Goal: Task Accomplishment & Management: Manage account settings

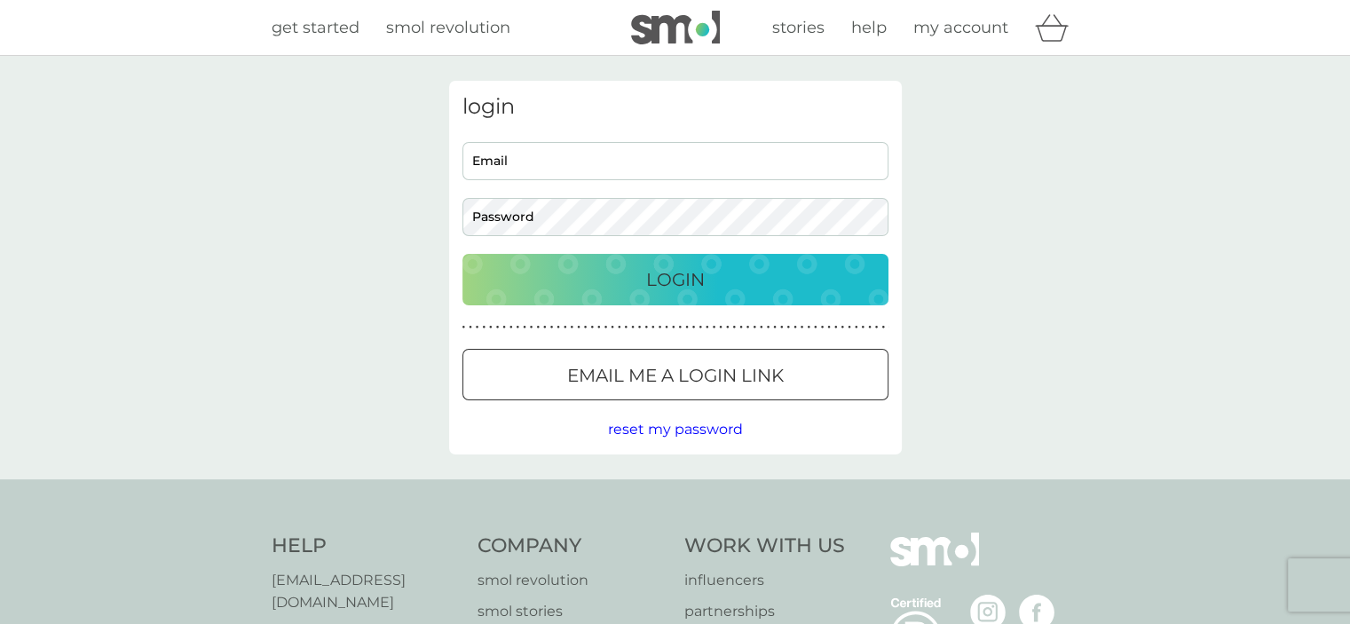
type input "[EMAIL_ADDRESS][DOMAIN_NAME]"
click at [639, 280] on div "Login" at bounding box center [675, 279] width 390 height 28
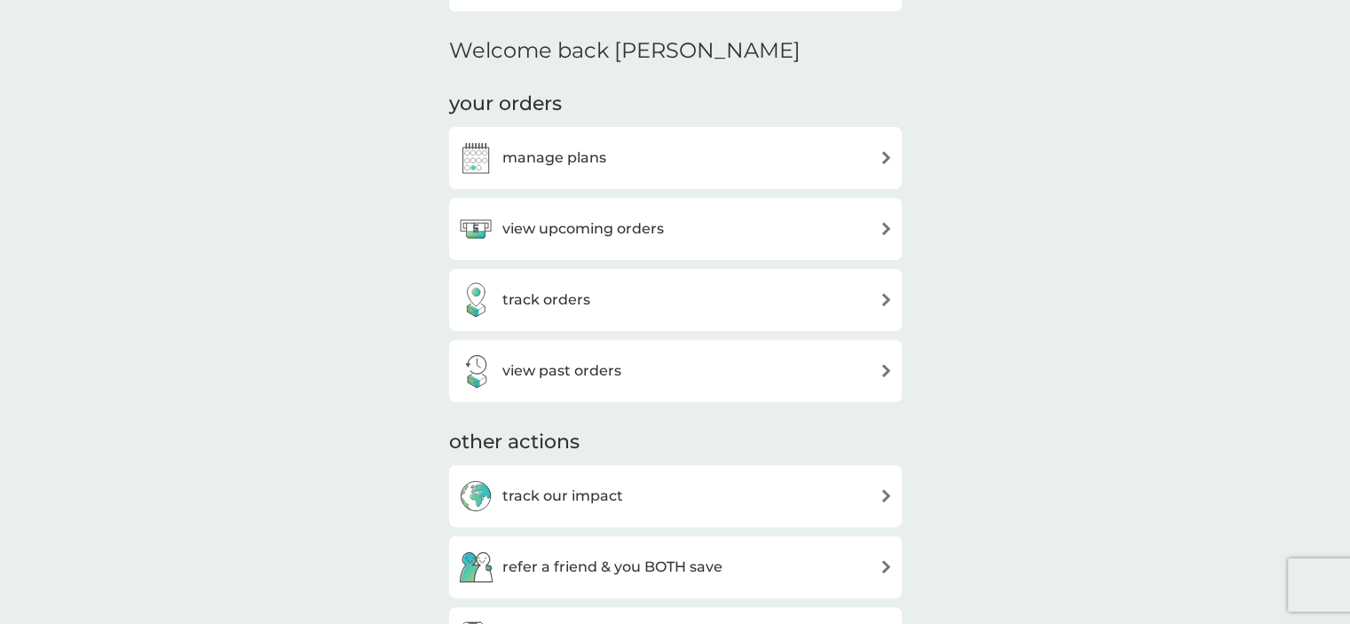
scroll to position [655, 0]
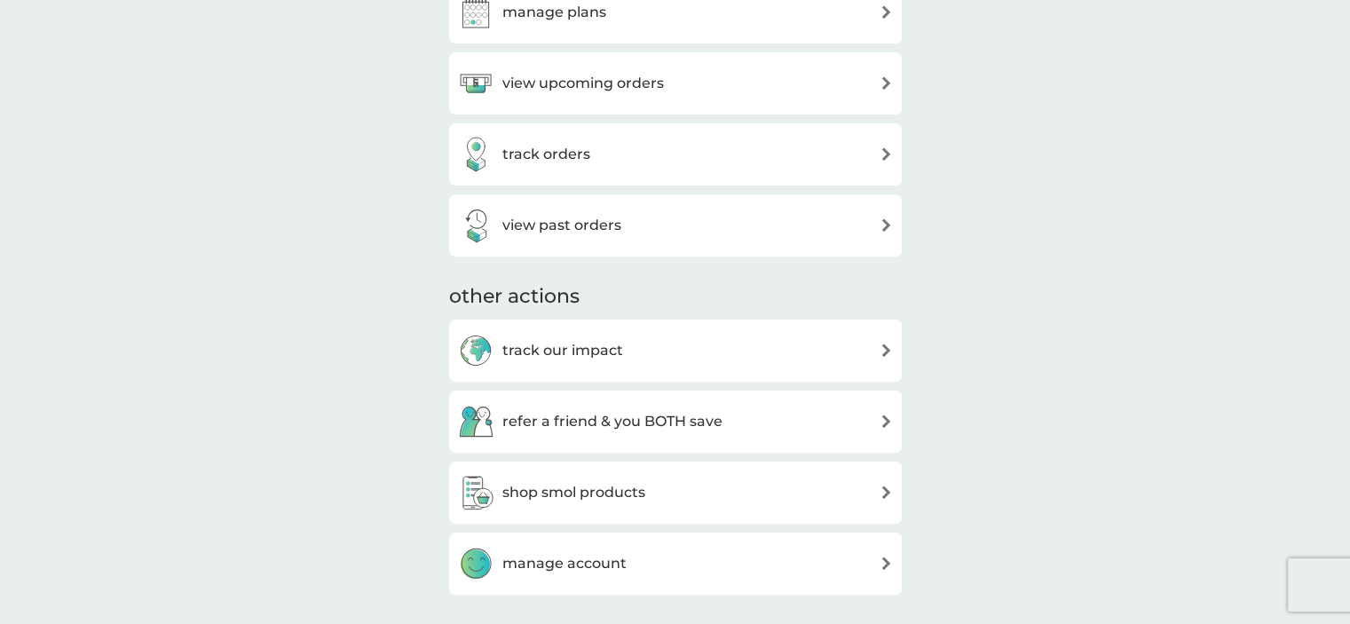
click at [716, 68] on div "view upcoming orders" at bounding box center [675, 83] width 435 height 35
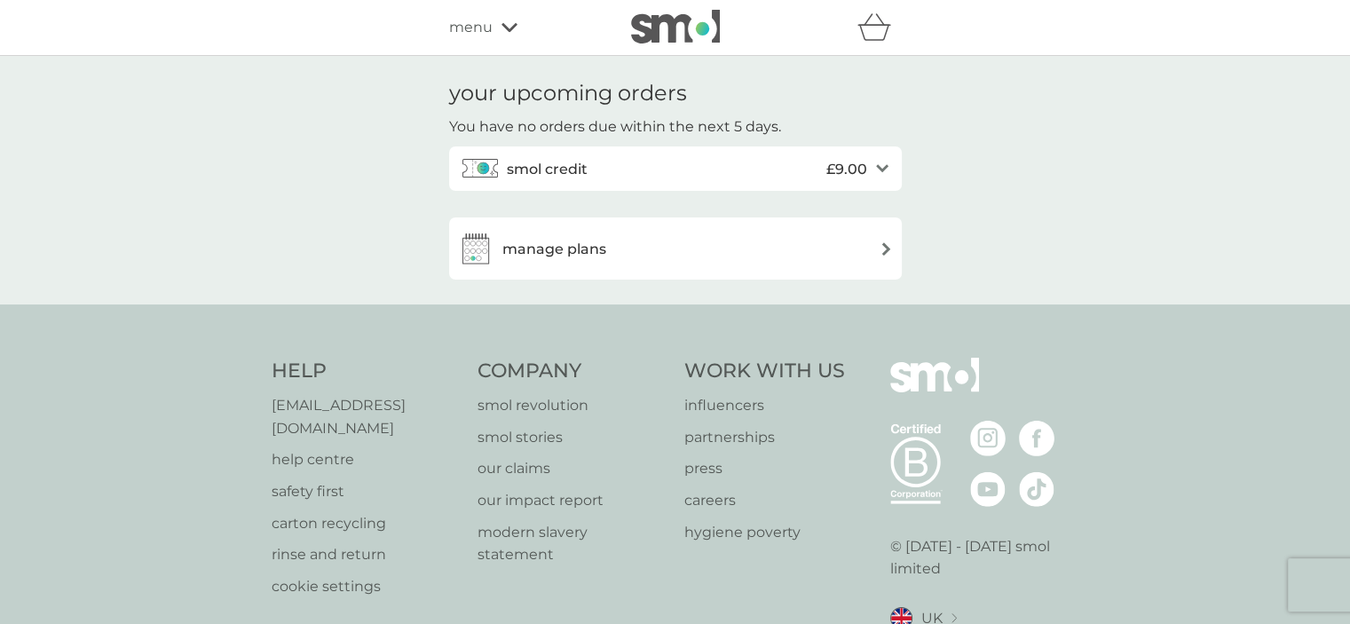
click at [659, 179] on div "smol credit £9.00" at bounding box center [687, 168] width 360 height 35
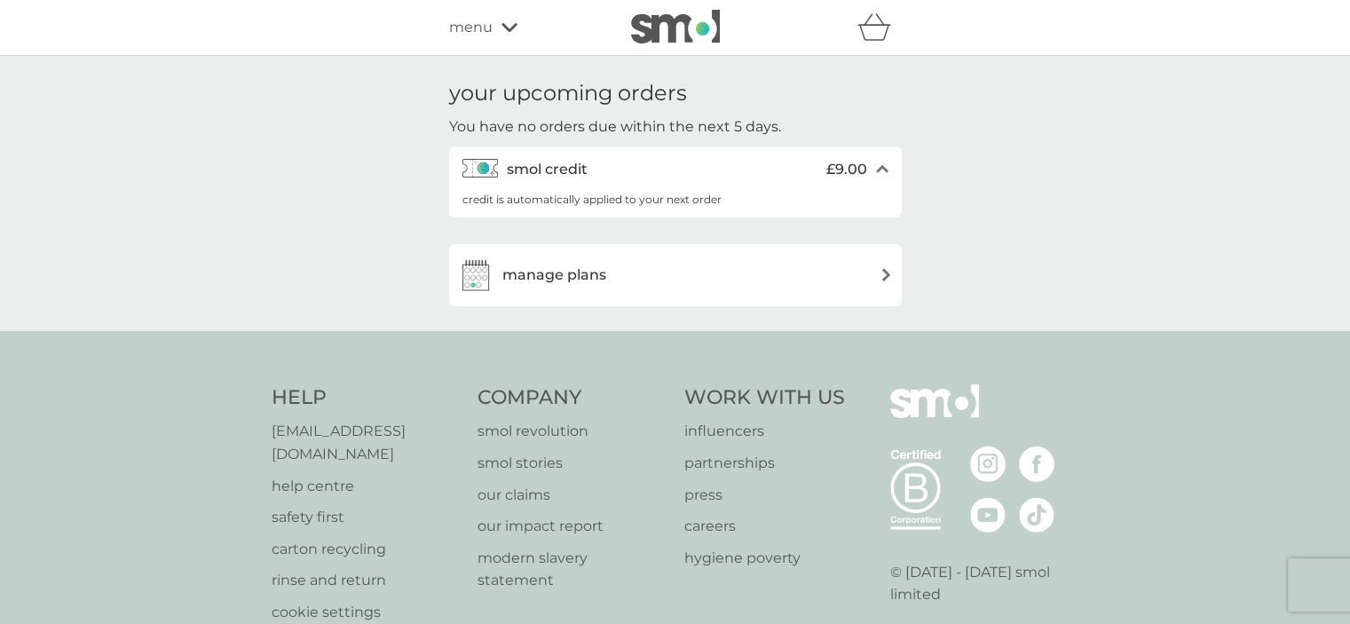
click at [625, 279] on div "manage plans" at bounding box center [675, 274] width 435 height 35
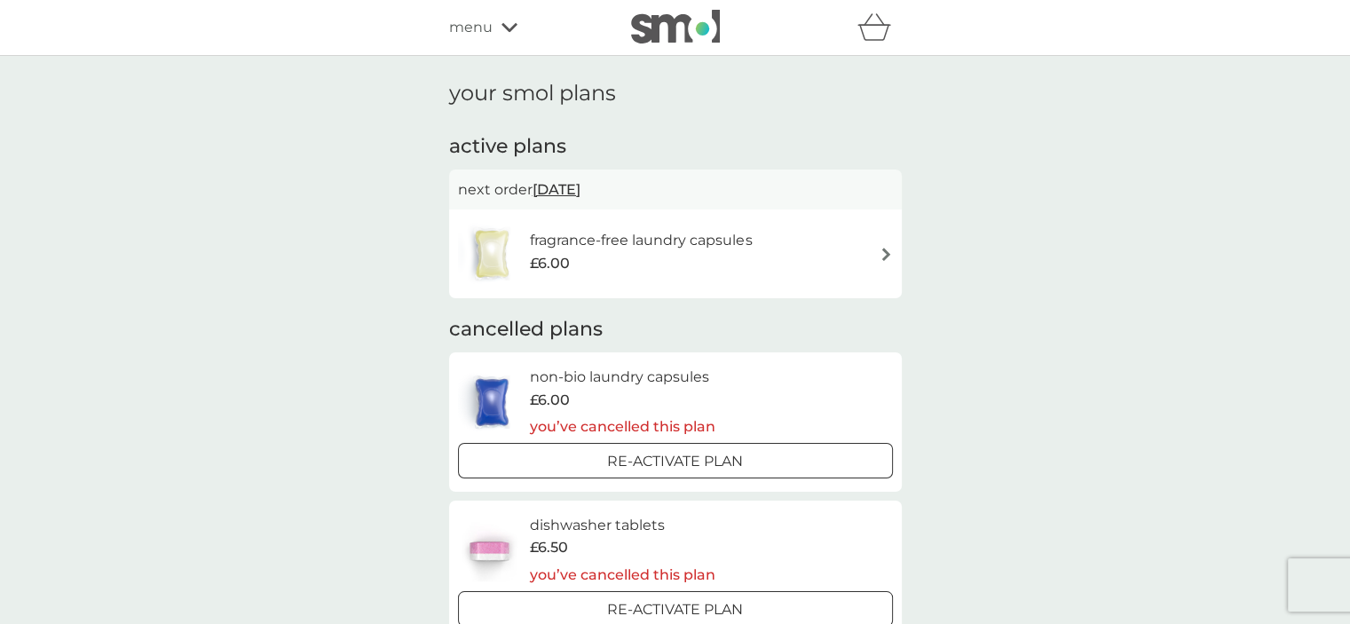
click at [701, 240] on h6 "fragrance-free laundry capsules" at bounding box center [641, 240] width 222 height 23
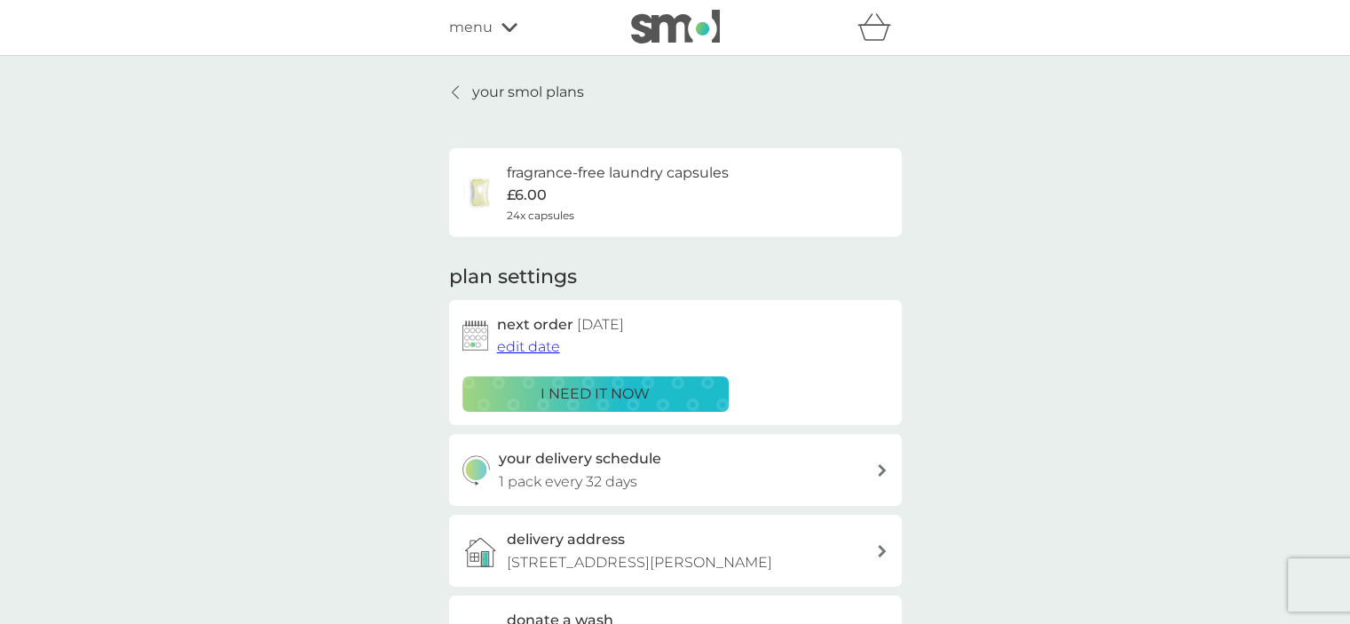
click at [648, 394] on p "i need it now" at bounding box center [594, 393] width 109 height 23
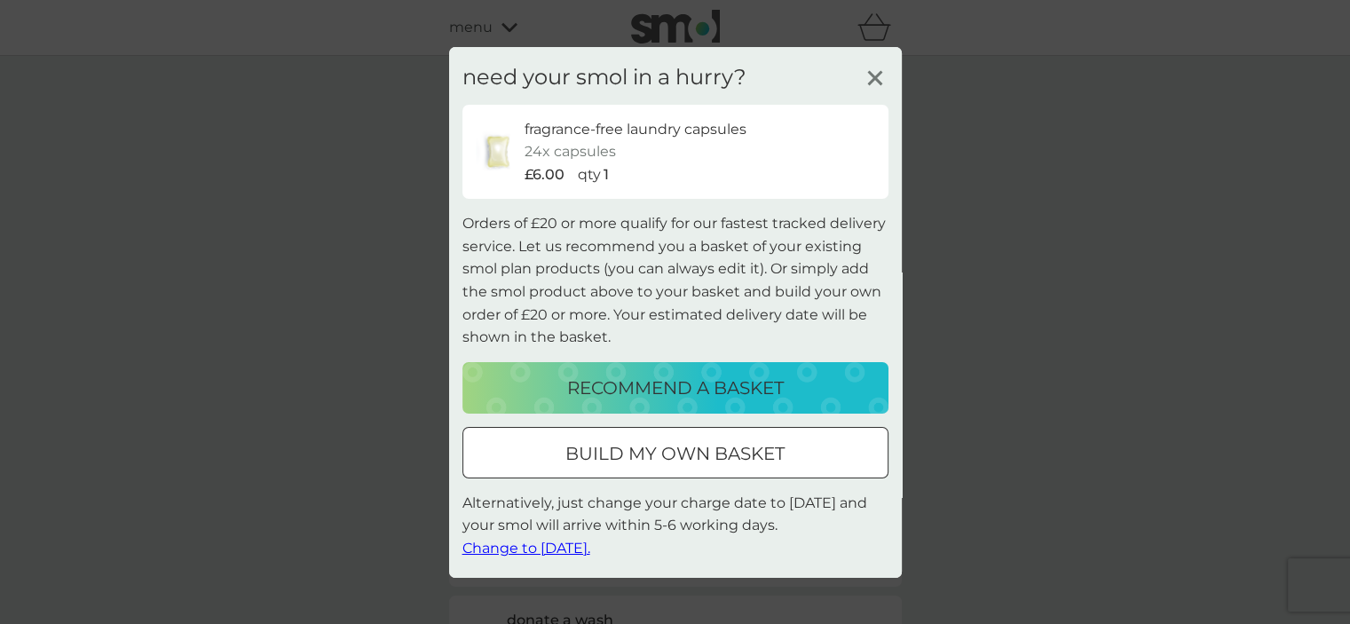
click at [564, 544] on span "Change to [DATE]." at bounding box center [526, 547] width 128 height 17
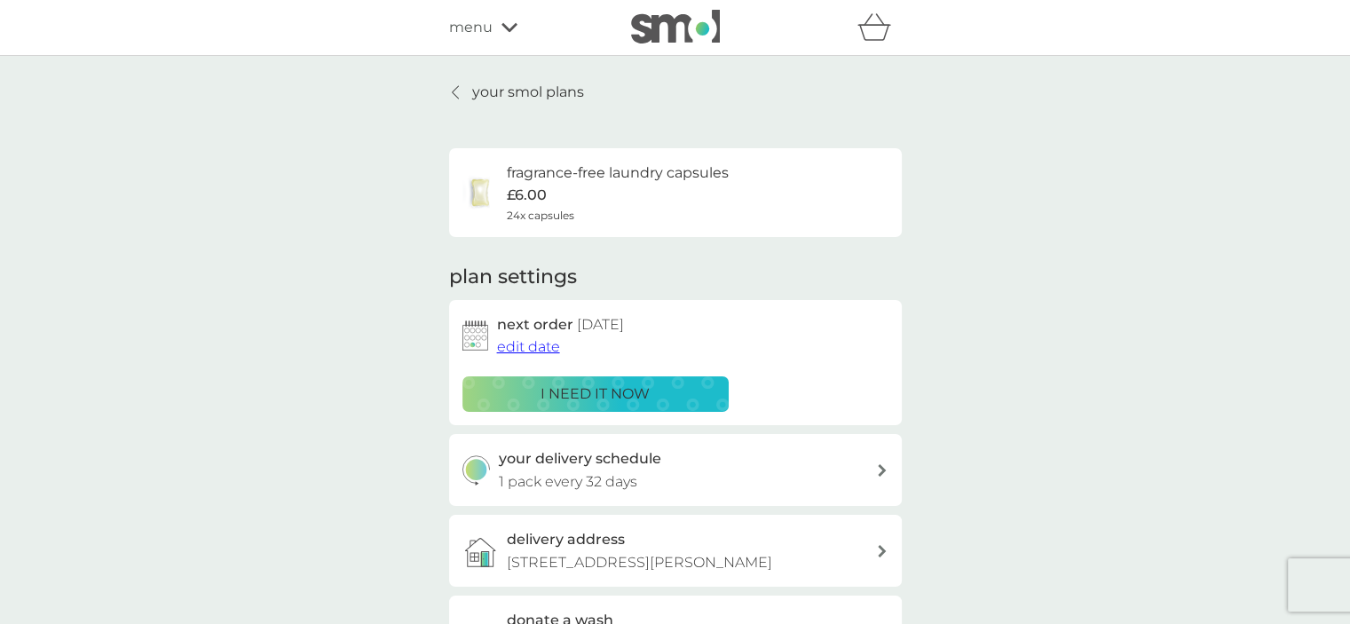
click at [523, 95] on p "your smol plans" at bounding box center [528, 92] width 112 height 23
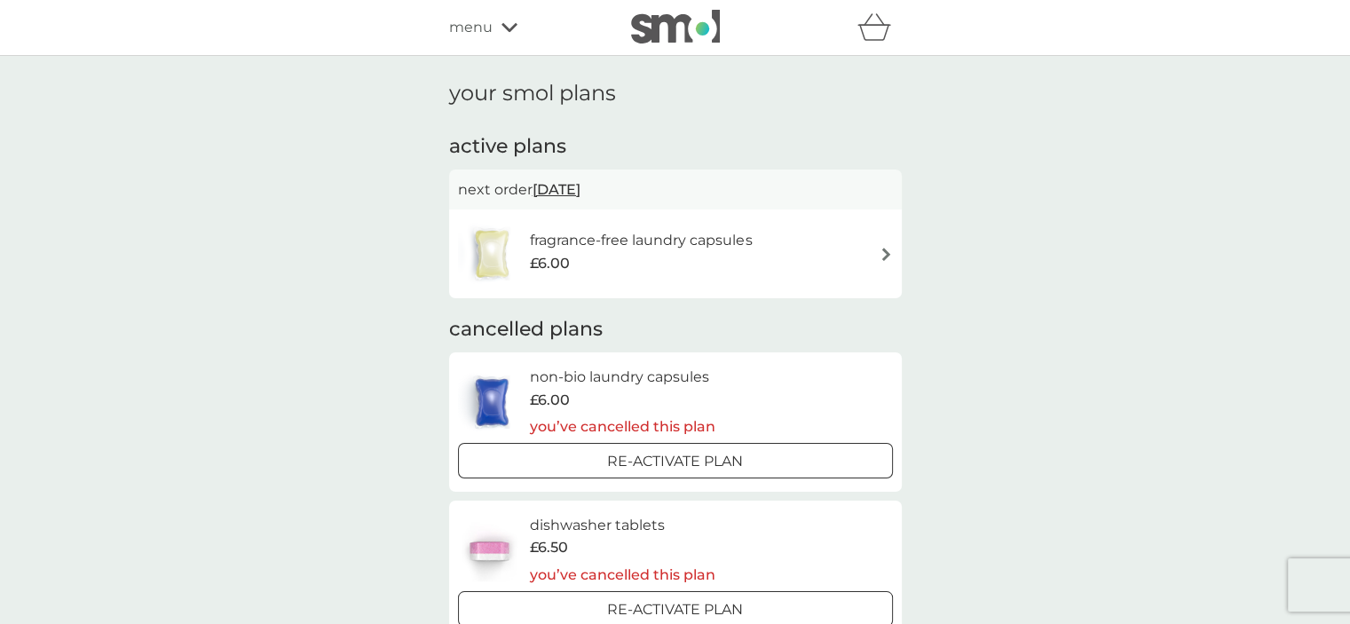
click at [491, 43] on div "refer a friend & you BOTH save smol impact smol shop your smol plans your upcom…" at bounding box center [675, 27] width 453 height 35
click at [493, 20] on div "menu" at bounding box center [524, 27] width 151 height 23
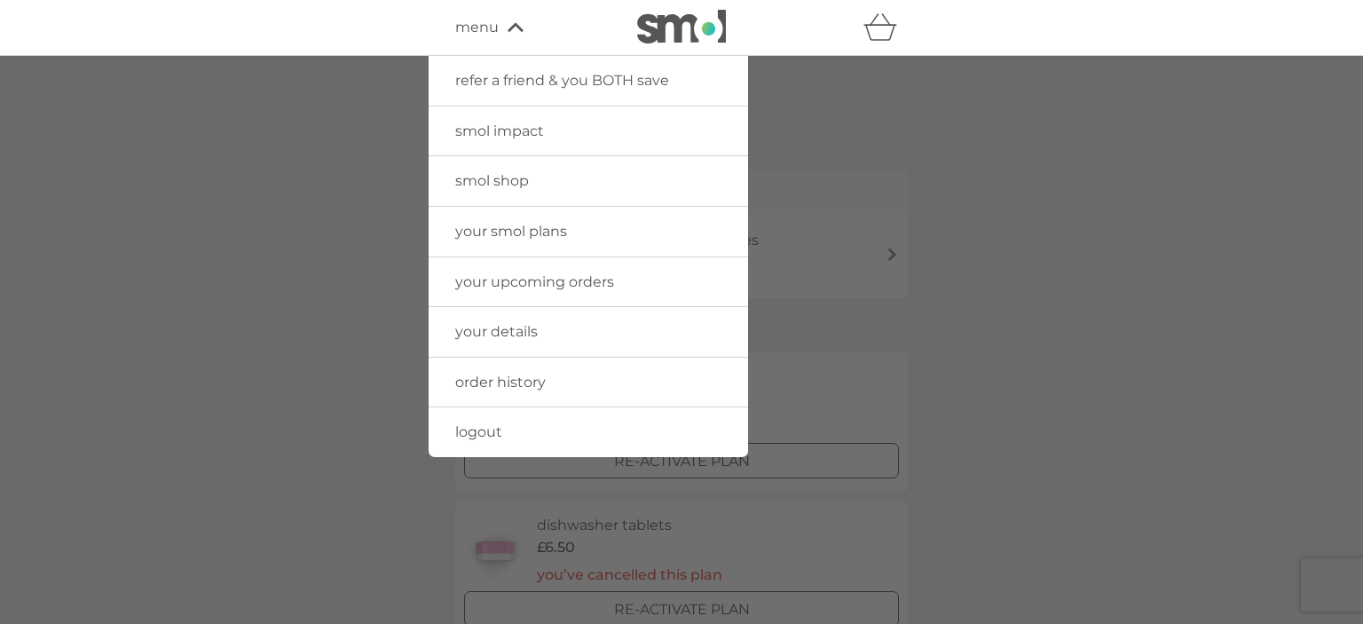
click at [493, 20] on span "menu" at bounding box center [476, 27] width 43 height 23
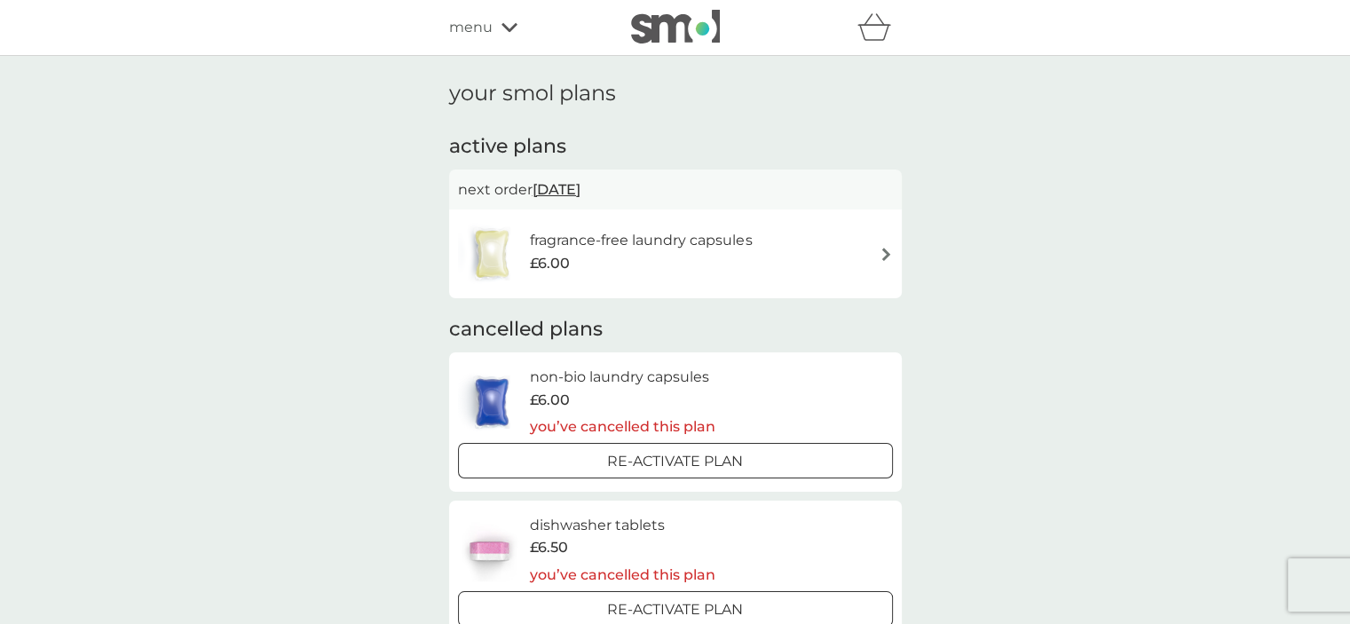
click at [493, 20] on div "menu" at bounding box center [524, 27] width 151 height 23
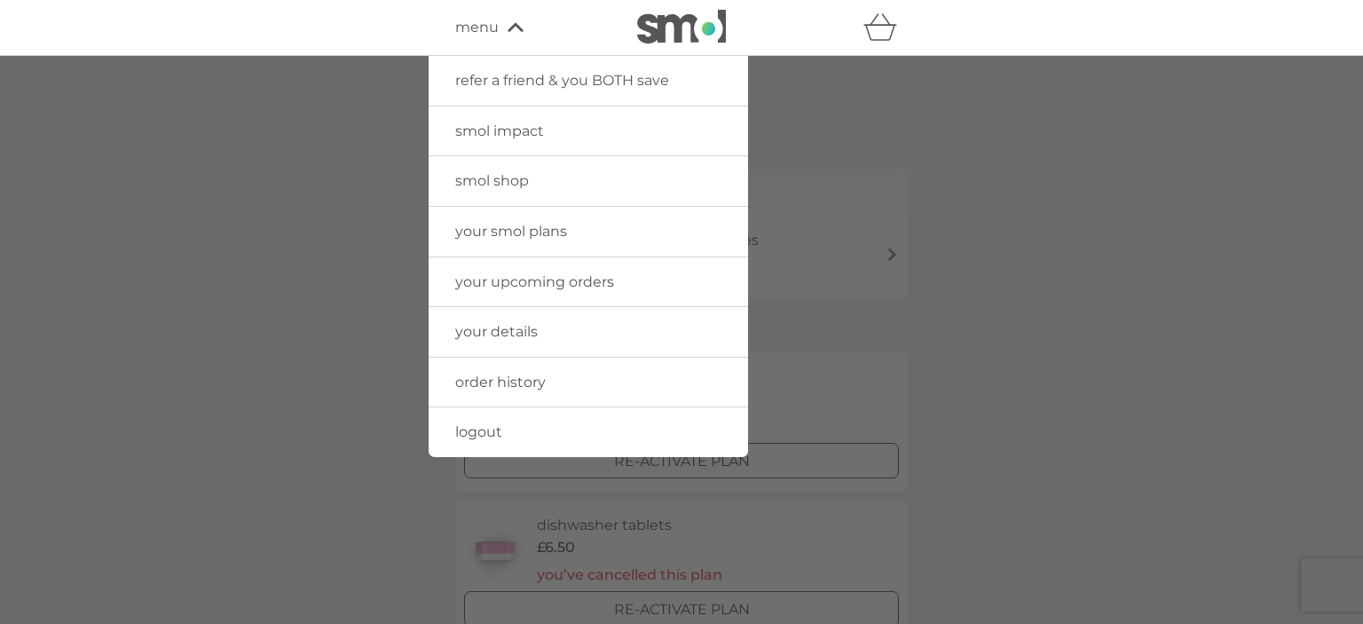
click at [508, 380] on span "order history" at bounding box center [500, 382] width 91 height 17
